Goal: Task Accomplishment & Management: Manage account settings

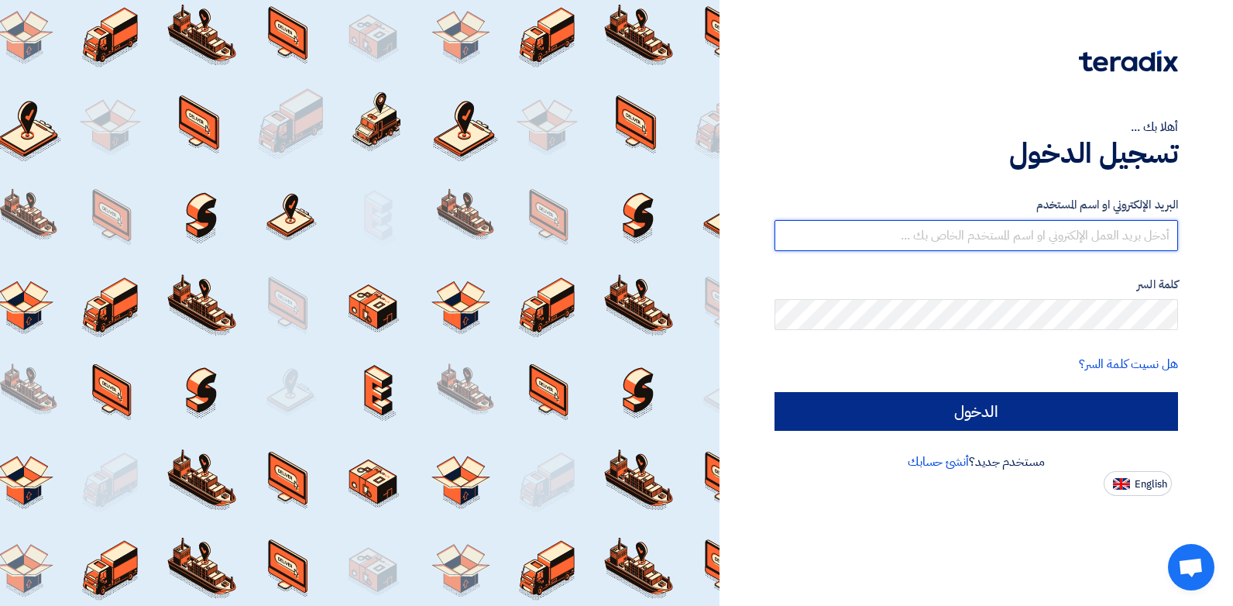
type input "sales@misrmotors.com"
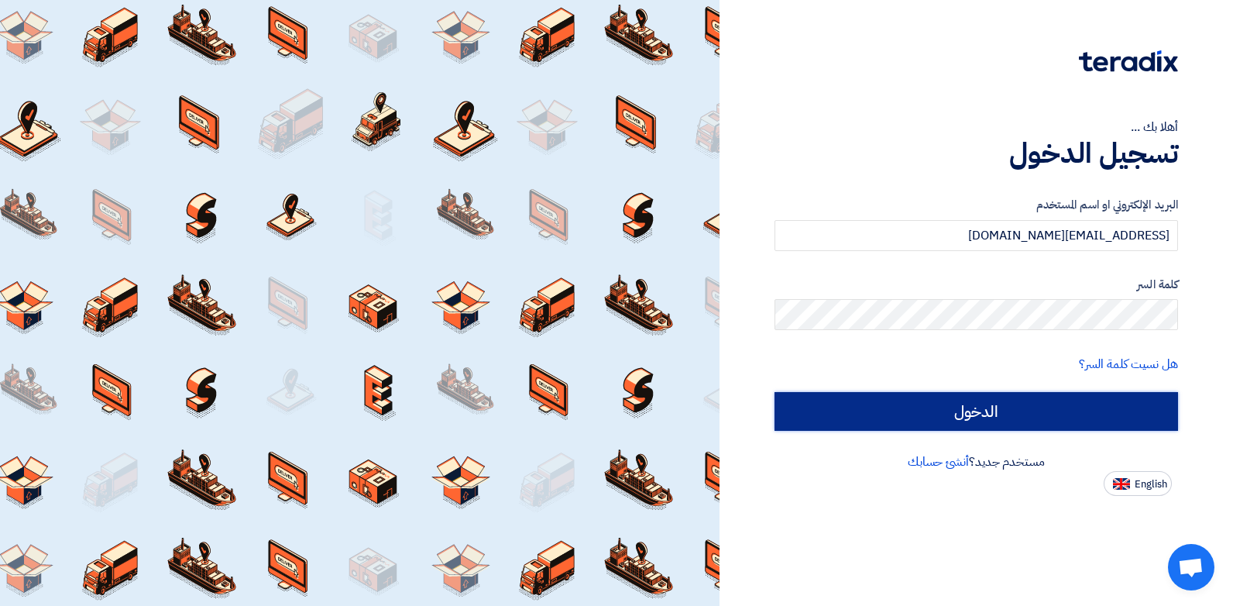
click at [970, 408] on input "الدخول" at bounding box center [977, 411] width 404 height 39
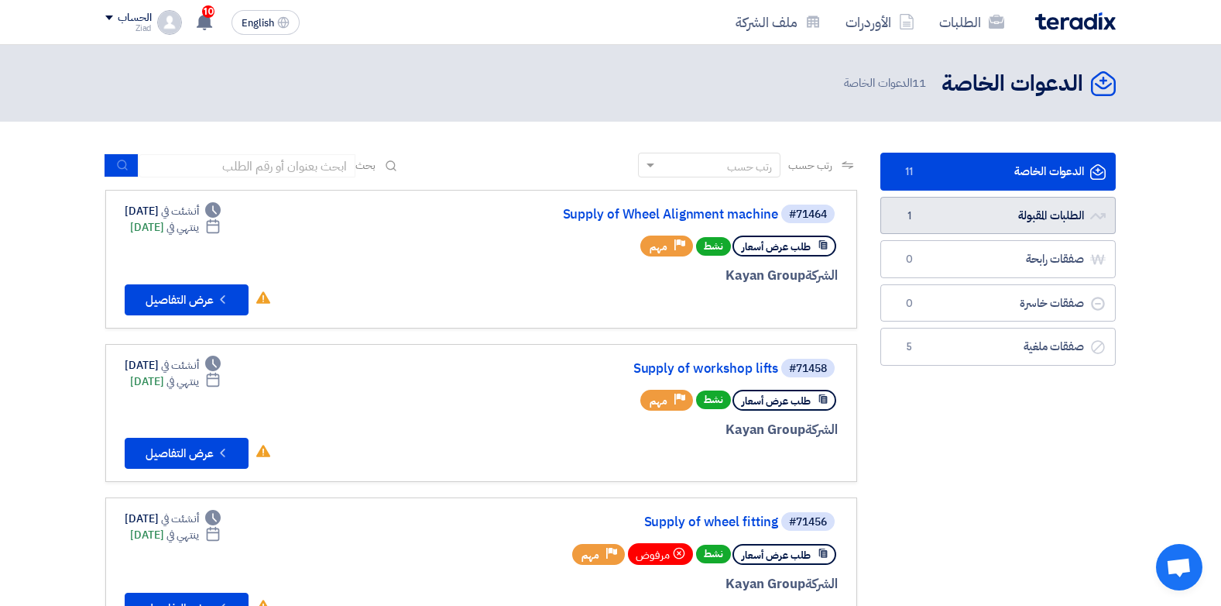
click at [922, 214] on link "الطلبات المقبولة الطلبات المقبولة 1" at bounding box center [998, 216] width 235 height 38
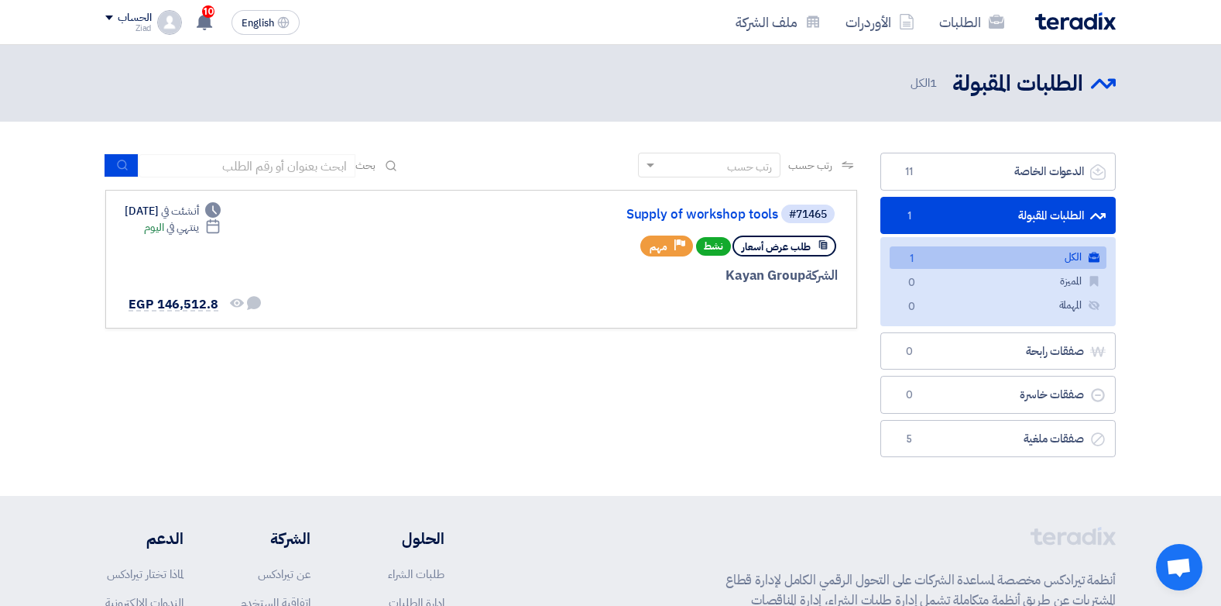
click at [619, 379] on div "رتب حسب رتب حسب بحث مجال الطلب مسؤول المشتريات نوع الطلب" at bounding box center [481, 309] width 775 height 312
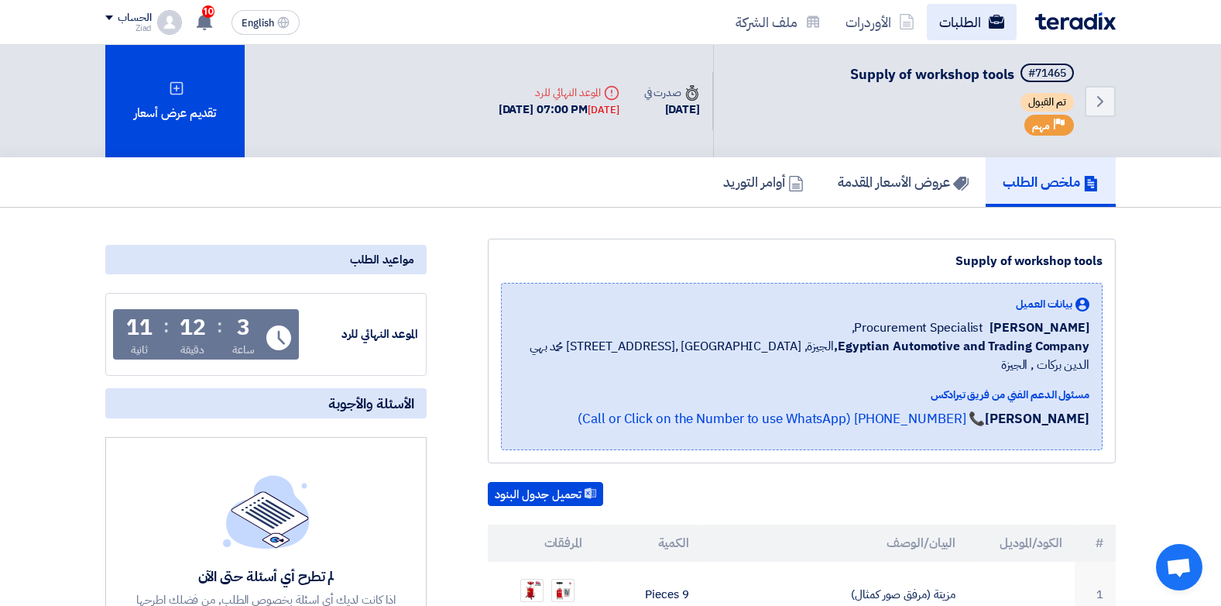
click at [954, 22] on link "الطلبات" at bounding box center [972, 22] width 90 height 36
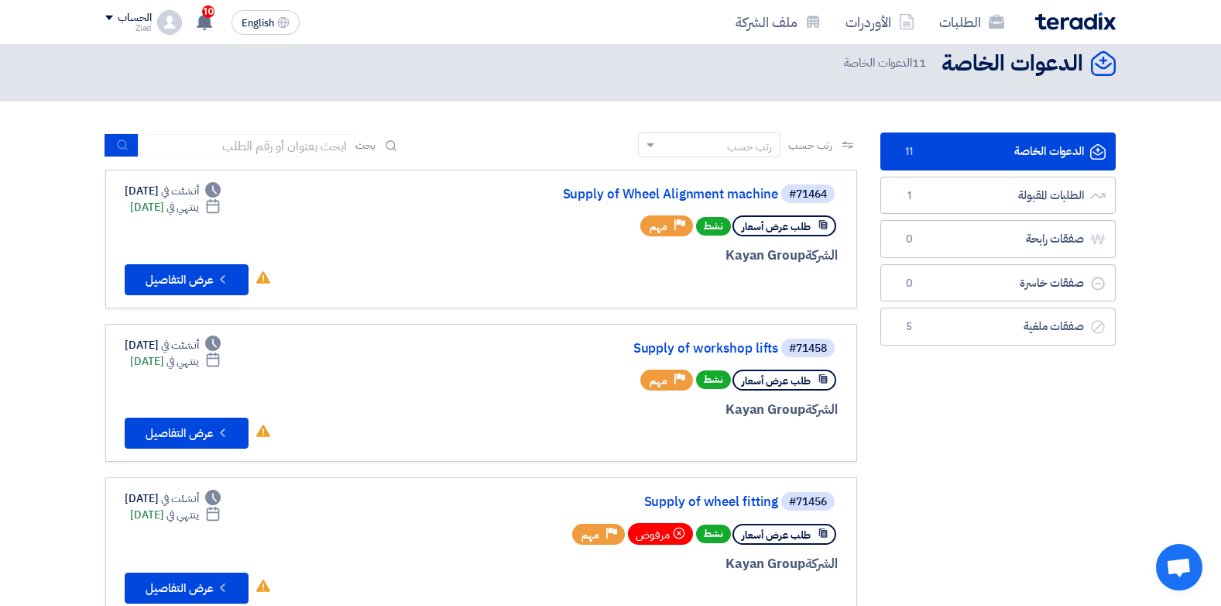
scroll to position [19, 0]
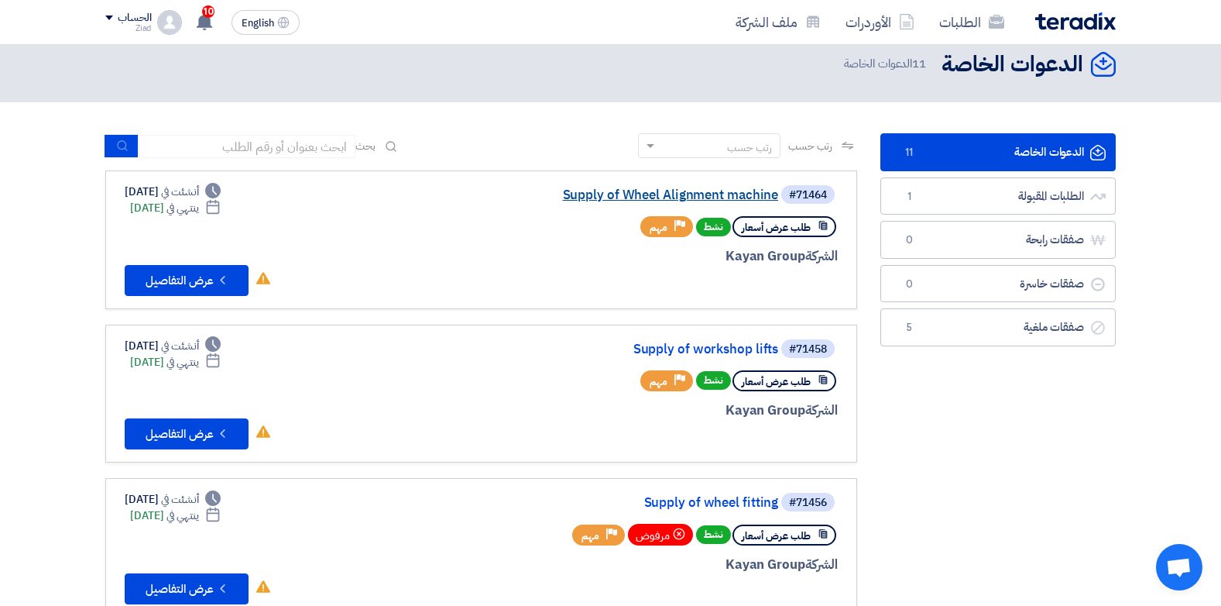
click at [721, 195] on link "Supply of Wheel Alignment machine" at bounding box center [624, 195] width 310 height 14
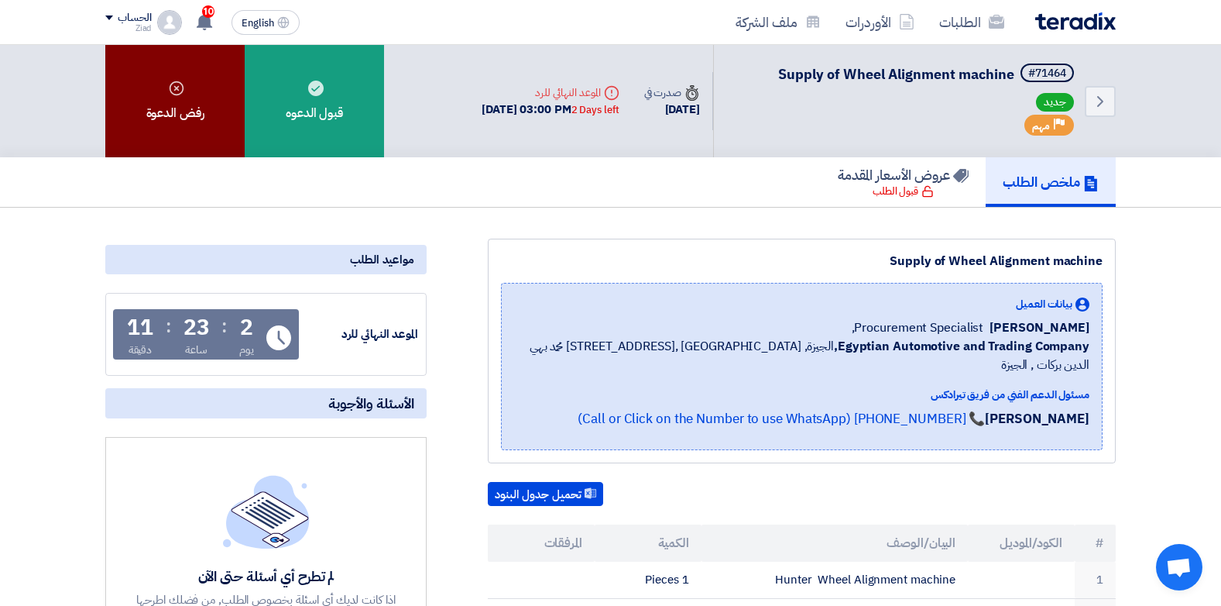
click at [170, 109] on div "رفض الدعوة" at bounding box center [174, 101] width 139 height 112
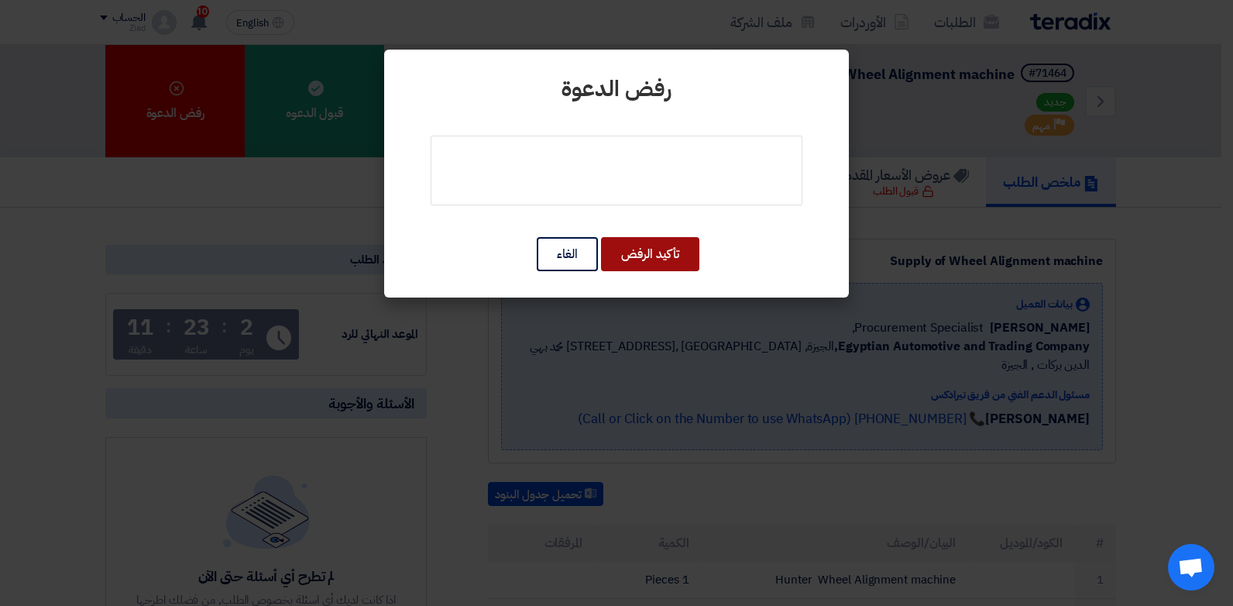
click at [662, 249] on button "تأكيد الرفض" at bounding box center [650, 254] width 98 height 34
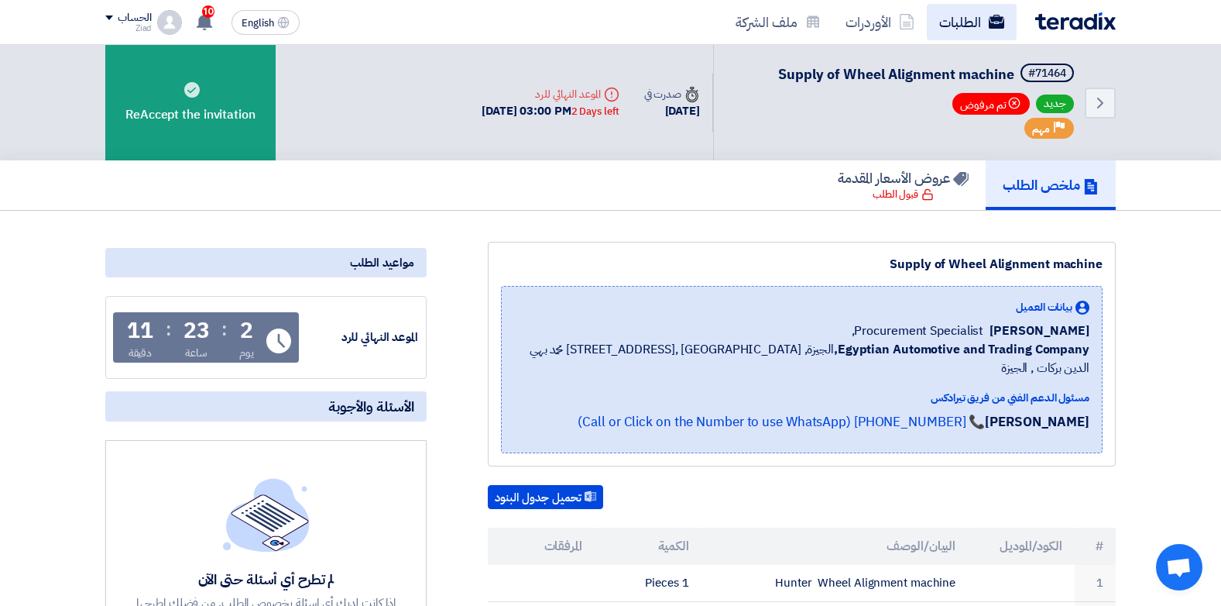
click at [980, 27] on link "الطلبات" at bounding box center [972, 22] width 90 height 36
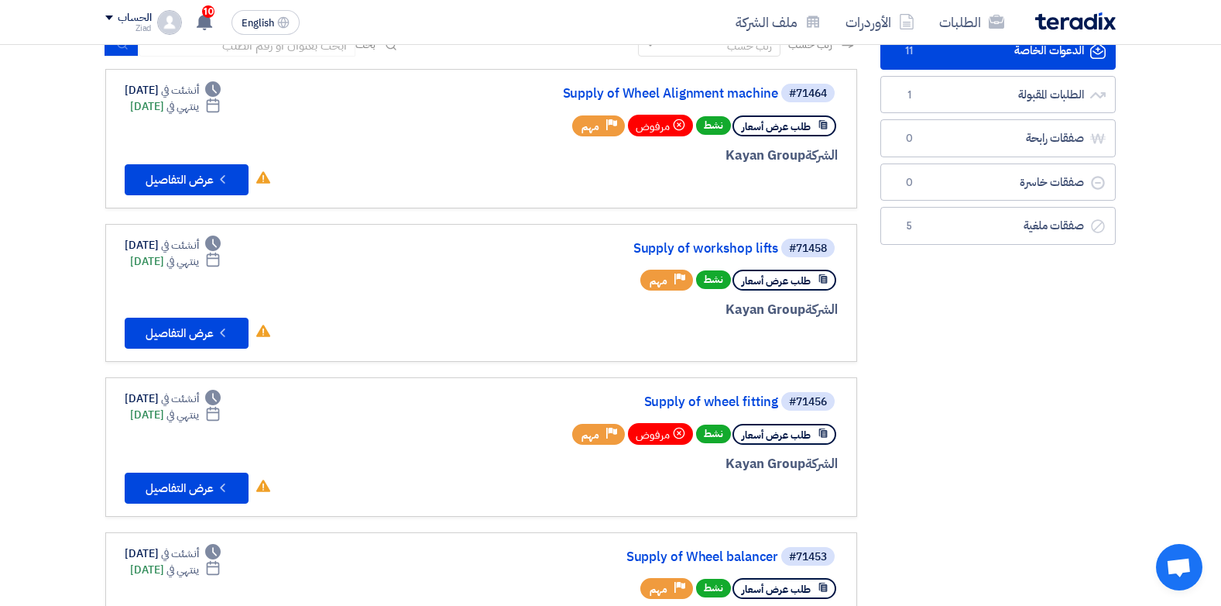
scroll to position [136, 0]
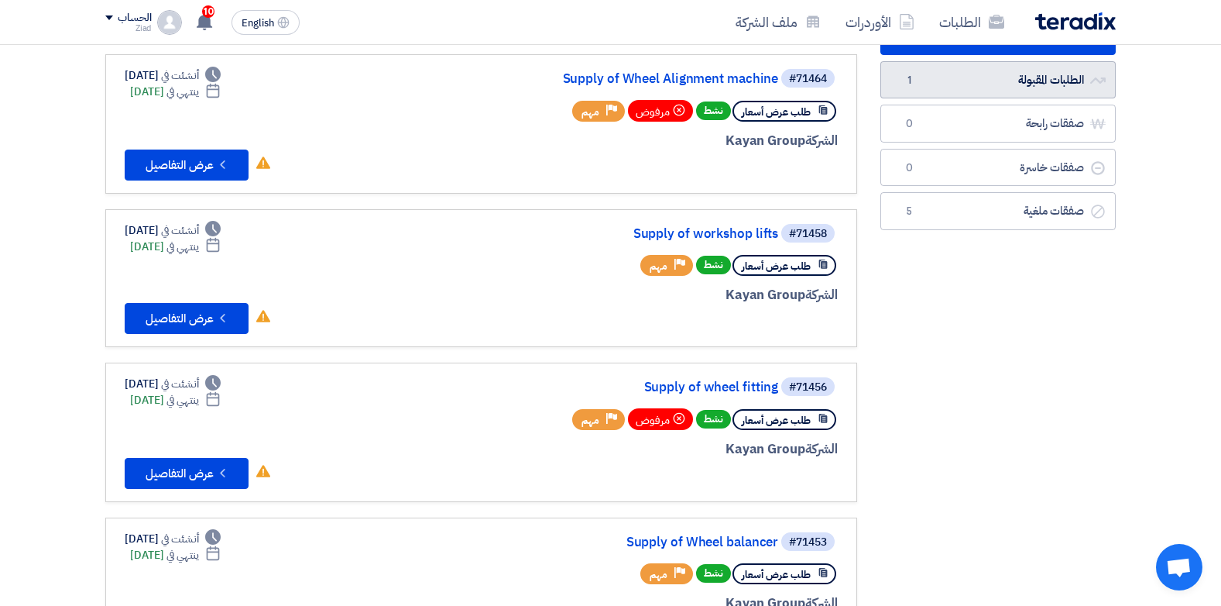
click at [987, 84] on link "الطلبات المقبولة الطلبات المقبولة 1" at bounding box center [998, 80] width 235 height 38
